Goal: Find specific page/section: Find specific page/section

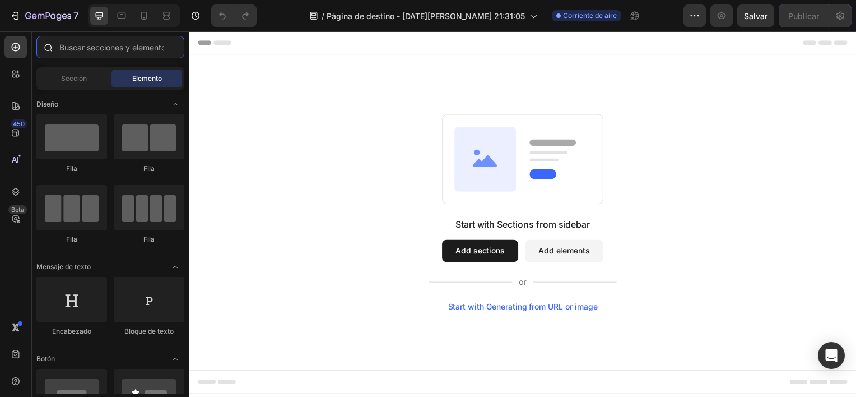
click at [81, 48] on input "text" at bounding box center [110, 47] width 148 height 22
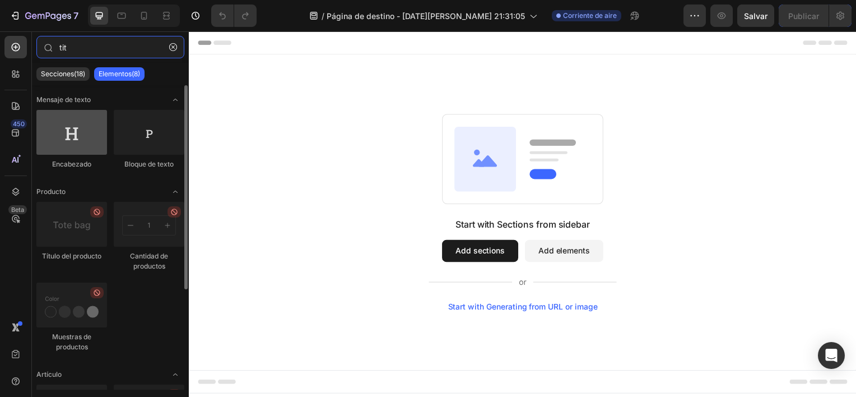
type input "tit"
click at [70, 137] on div at bounding box center [71, 132] width 71 height 45
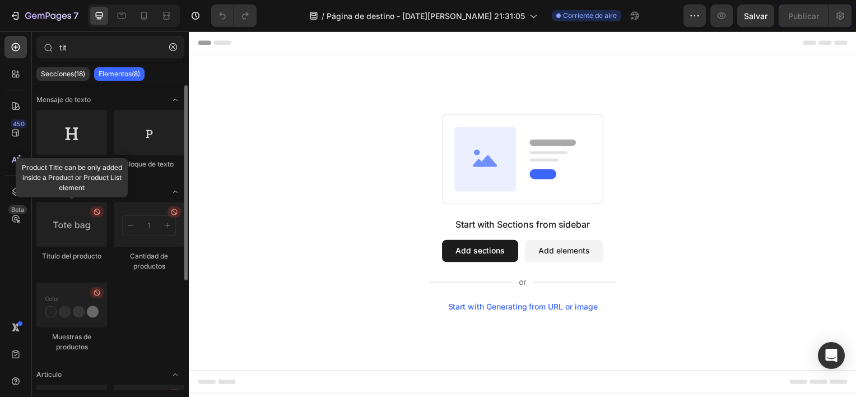
click at [71, 242] on div at bounding box center [71, 224] width 71 height 45
